Goal: Information Seeking & Learning: Learn about a topic

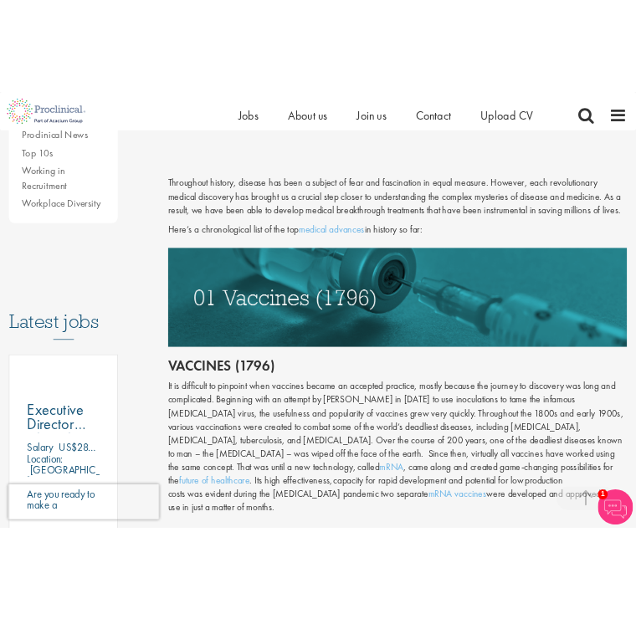
scroll to position [779, 0]
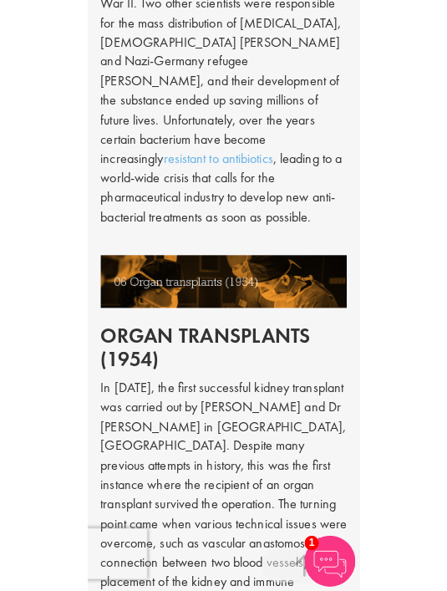
scroll to position [3017, 0]
